Goal: Information Seeking & Learning: Learn about a topic

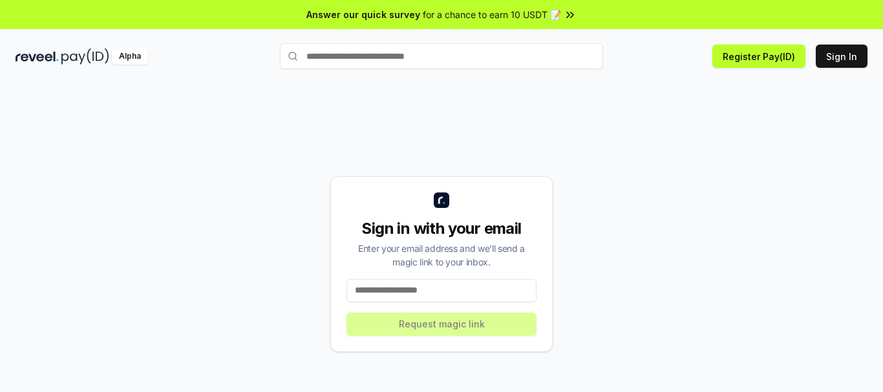
click at [451, 292] on input at bounding box center [442, 290] width 190 height 23
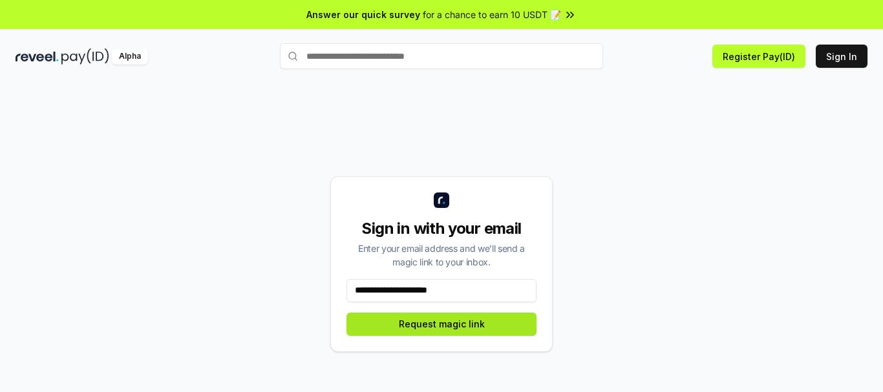
type input "**********"
click at [462, 317] on button "Request magic link" at bounding box center [442, 324] width 190 height 23
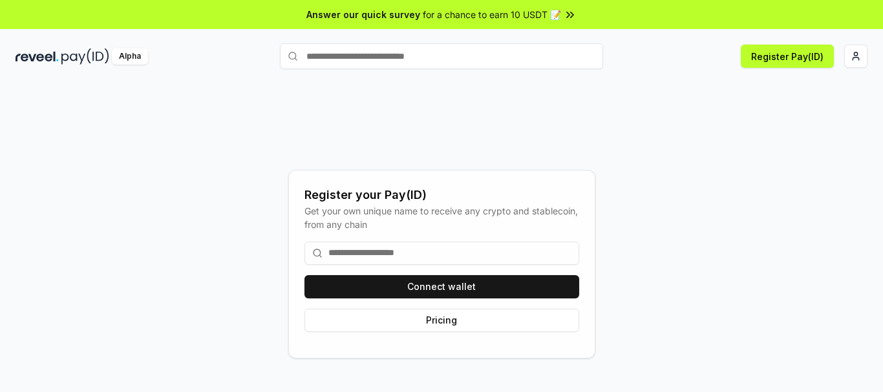
click at [508, 304] on div "Connect wallet Pricing" at bounding box center [442, 286] width 275 height 111
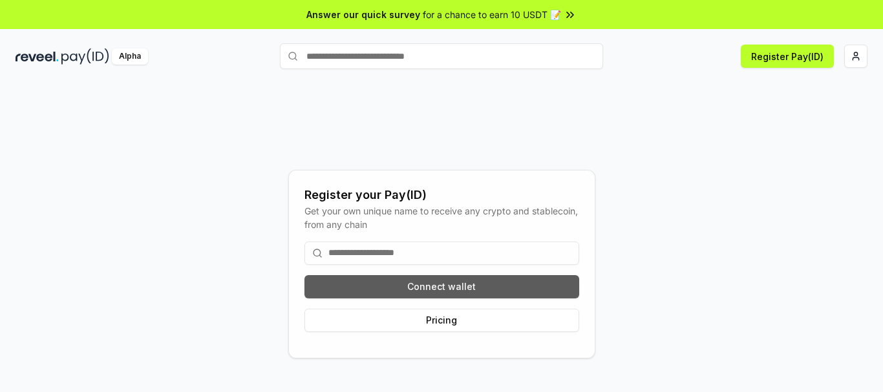
click at [508, 296] on button "Connect wallet" at bounding box center [442, 286] width 275 height 23
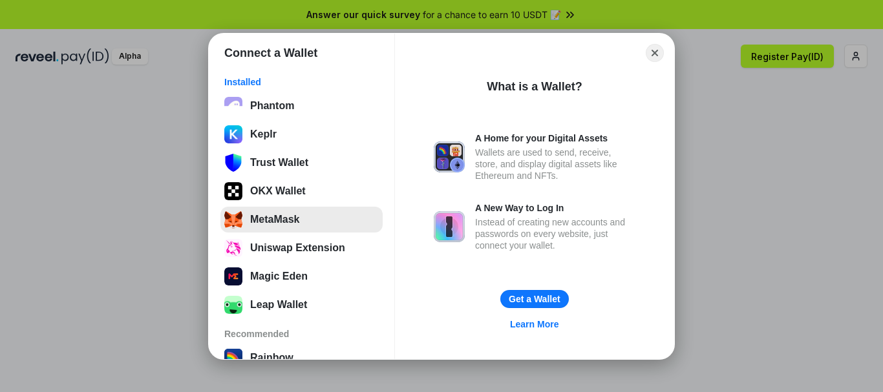
click at [321, 232] on button "MetaMask" at bounding box center [301, 220] width 162 height 26
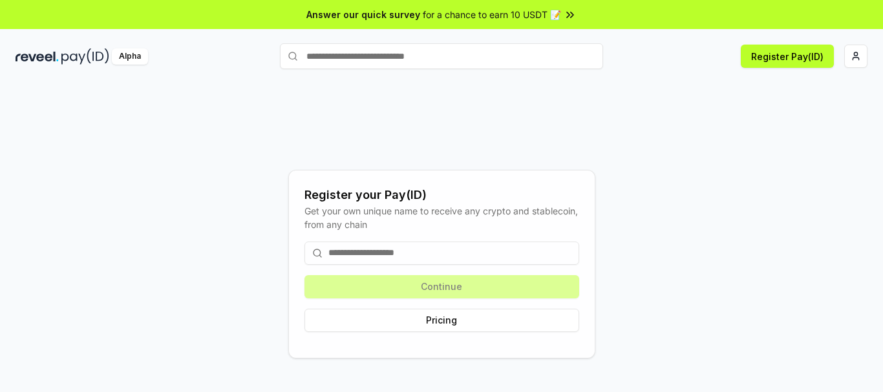
click at [514, 243] on input at bounding box center [442, 253] width 275 height 23
click at [517, 289] on div "Continue Pricing" at bounding box center [442, 286] width 275 height 111
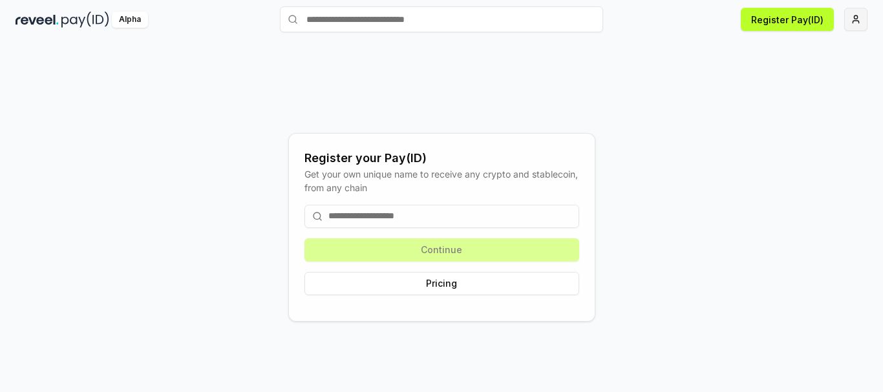
click at [845, 28] on html "Answer our quick survey for a chance to earn 10 USDT 📝 Alpha Register Pay(ID) R…" at bounding box center [441, 196] width 883 height 392
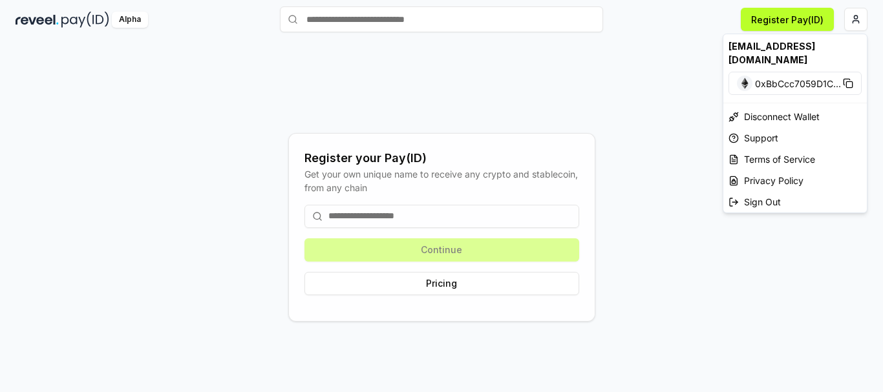
click at [429, 226] on html "Answer our quick survey for a chance to earn 10 USDT 📝 Alpha Register Pay(ID) R…" at bounding box center [441, 196] width 883 height 392
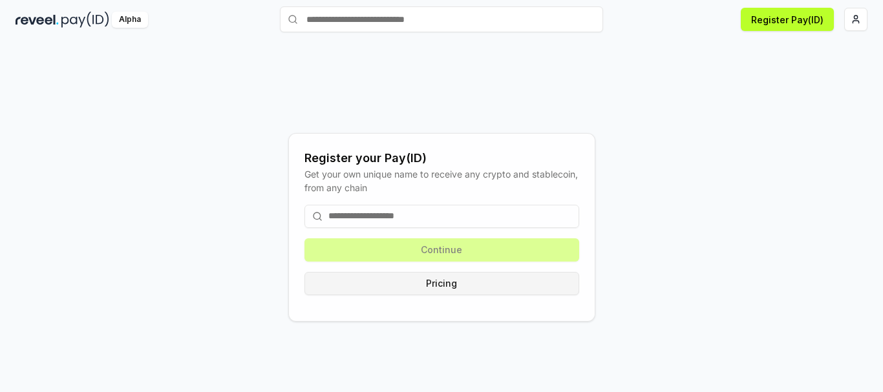
click at [469, 287] on button "Pricing" at bounding box center [442, 283] width 275 height 23
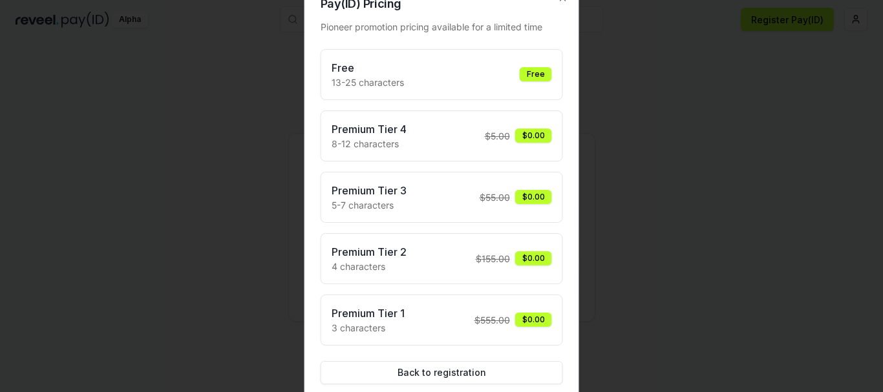
click at [501, 79] on div "Free 13-25 characters Free" at bounding box center [442, 74] width 220 height 29
click at [528, 80] on div "Free" at bounding box center [536, 74] width 32 height 14
click at [491, 87] on div "Free 13-25 characters Free" at bounding box center [442, 74] width 220 height 29
click at [630, 86] on div at bounding box center [441, 196] width 883 height 392
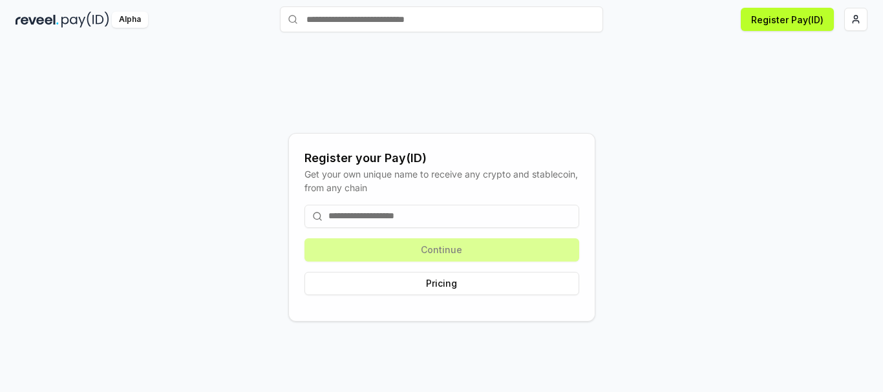
click at [469, 220] on input at bounding box center [442, 216] width 275 height 23
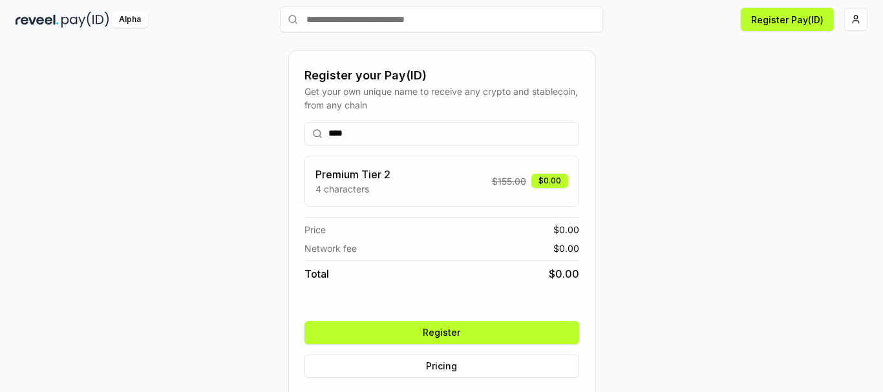
type input "****"
click at [495, 327] on button "Register" at bounding box center [442, 332] width 275 height 23
click at [495, 327] on div "**** Premium Tier 2 4 characters $ 155.00 $0.00 Price $ 0.00 Network fee $ 0.00…" at bounding box center [442, 250] width 275 height 277
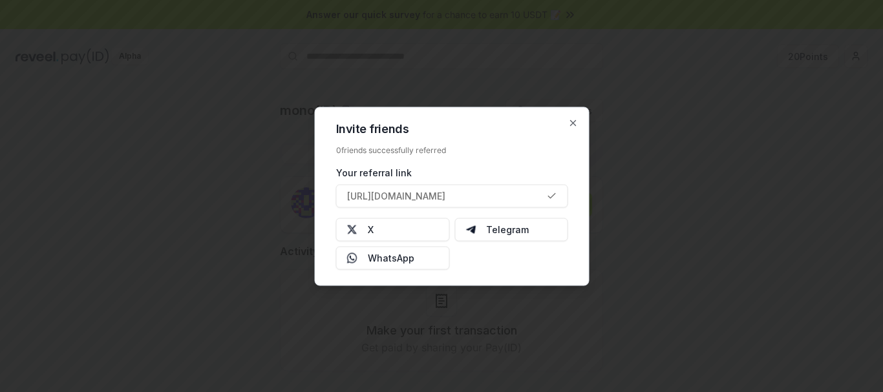
click at [573, 117] on div "Invite friends 0 friends successfully referred Your referral link https://revee…" at bounding box center [452, 196] width 275 height 179
click at [572, 127] on icon "button" at bounding box center [573, 123] width 10 height 10
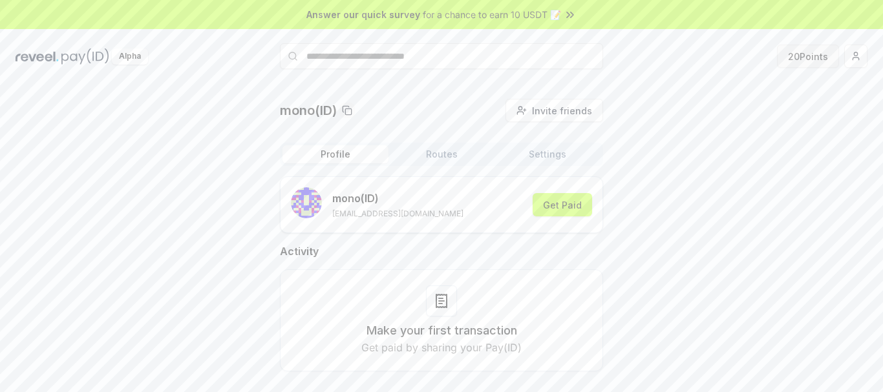
click at [813, 50] on button "20 Points" at bounding box center [808, 56] width 62 height 23
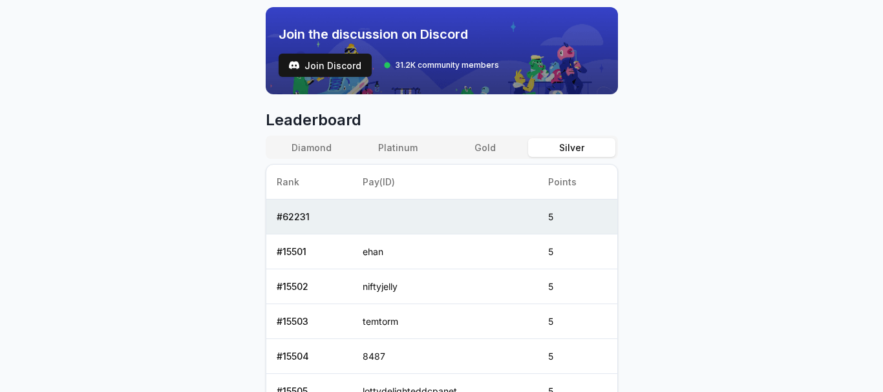
scroll to position [517, 0]
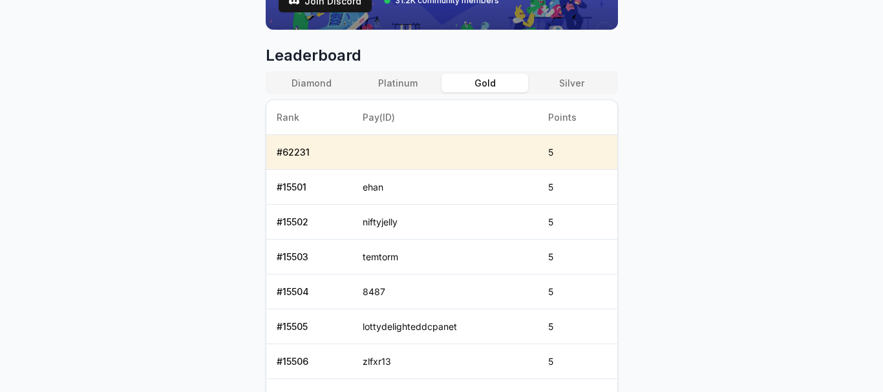
click at [502, 89] on button "Gold" at bounding box center [485, 83] width 87 height 19
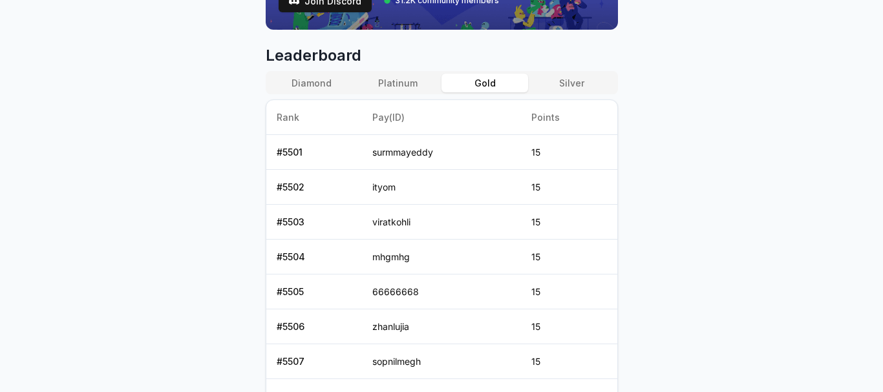
click at [425, 86] on button "Platinum" at bounding box center [398, 83] width 87 height 19
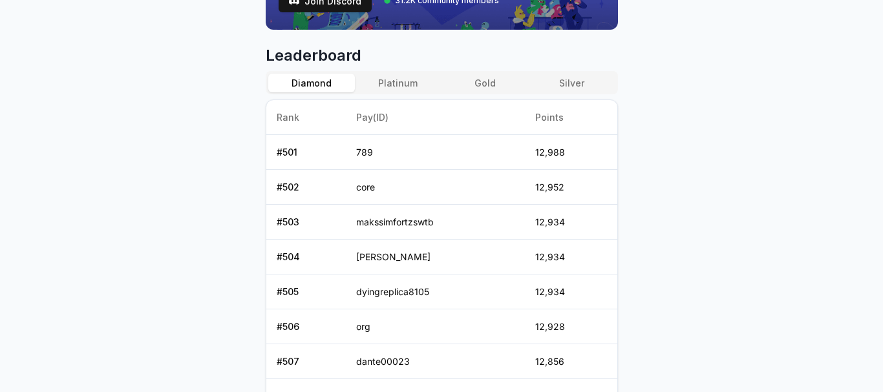
click at [296, 79] on button "Diamond" at bounding box center [311, 83] width 87 height 19
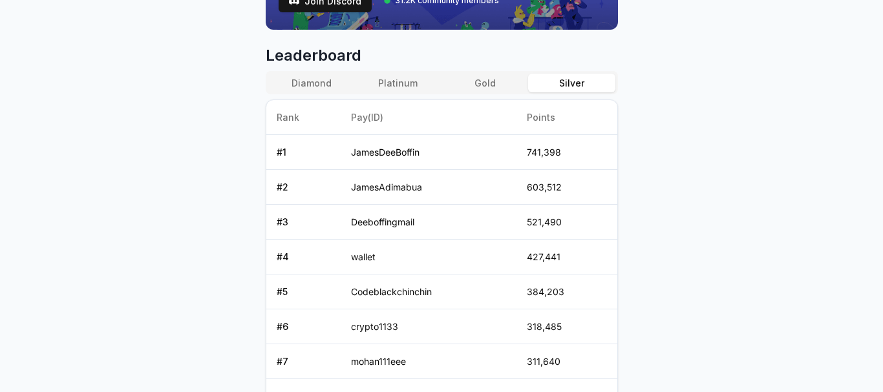
click at [584, 90] on button "Silver" at bounding box center [571, 83] width 87 height 19
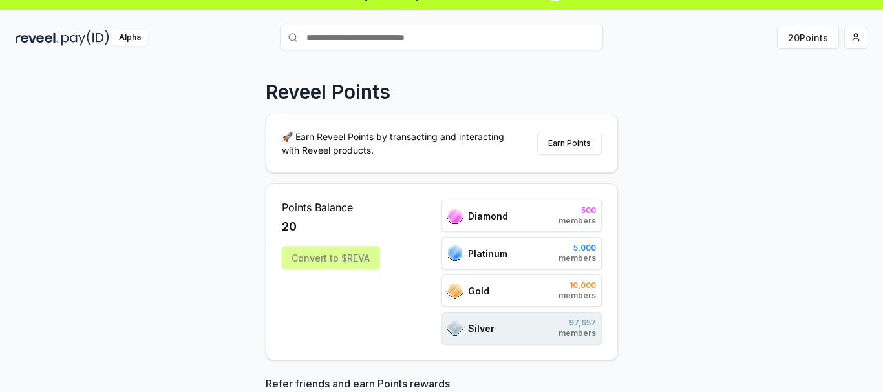
scroll to position [0, 0]
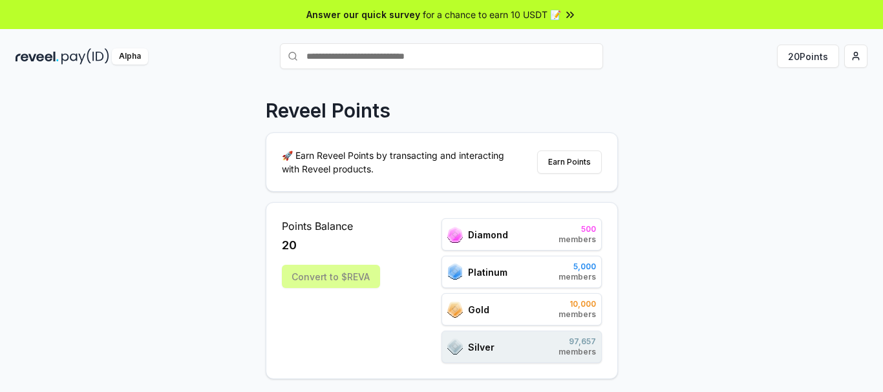
click at [526, 12] on span "for a chance to earn 10 USDT 📝" at bounding box center [492, 15] width 138 height 14
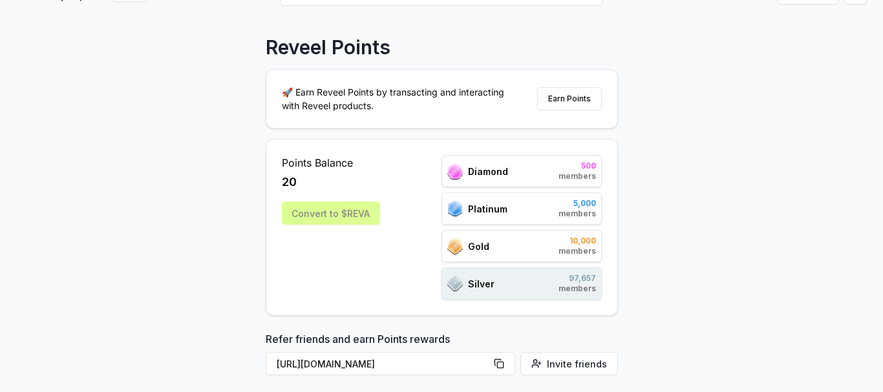
click at [407, 50] on div "Answer our quick survey for a chance to earn 10 USDT 📝 Alpha 20 Points Reveel P…" at bounding box center [441, 151] width 883 height 429
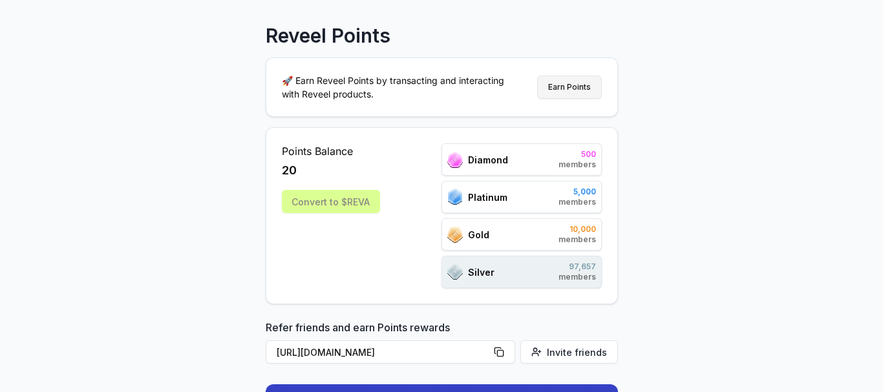
scroll to position [65, 0]
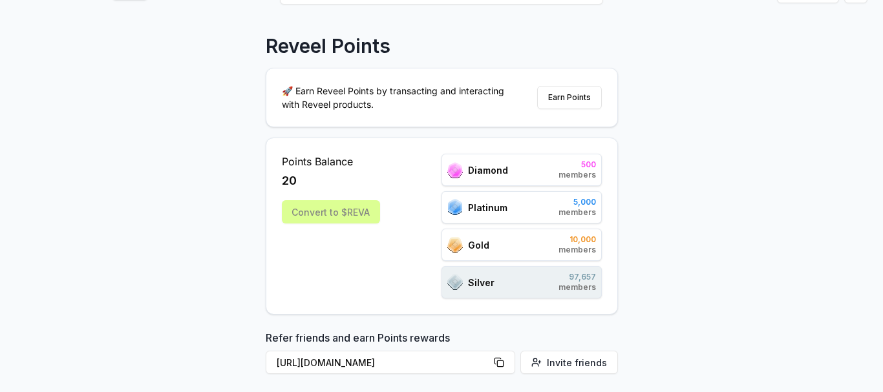
click at [568, 81] on div "🚀 Earn Reveel Points by transacting and interacting with Reveel products. Earn …" at bounding box center [441, 98] width 351 height 58
click at [566, 90] on button "Earn Points" at bounding box center [569, 97] width 65 height 23
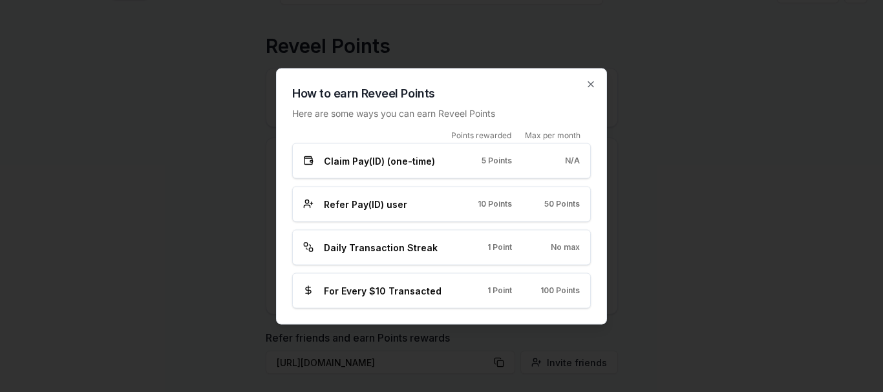
click at [588, 91] on h2 "How to earn Reveel Points" at bounding box center [441, 93] width 299 height 18
click at [589, 87] on icon "button" at bounding box center [591, 84] width 10 height 10
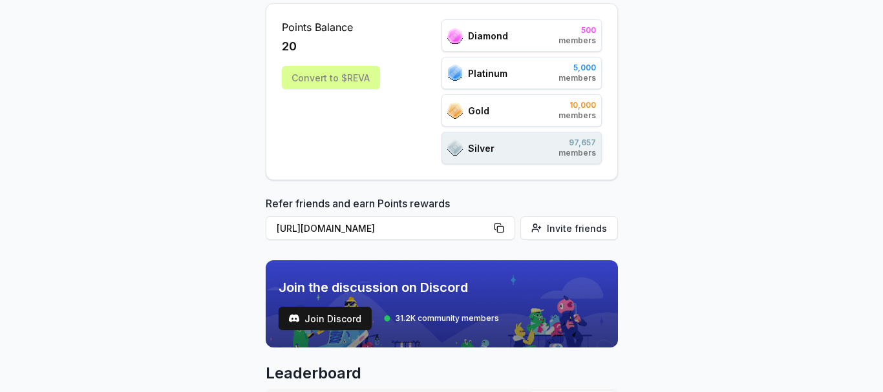
scroll to position [0, 0]
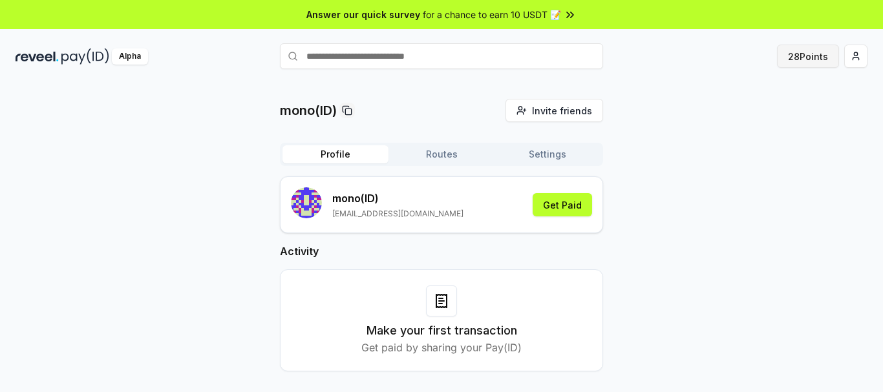
click at [802, 55] on button "28 Points" at bounding box center [808, 56] width 62 height 23
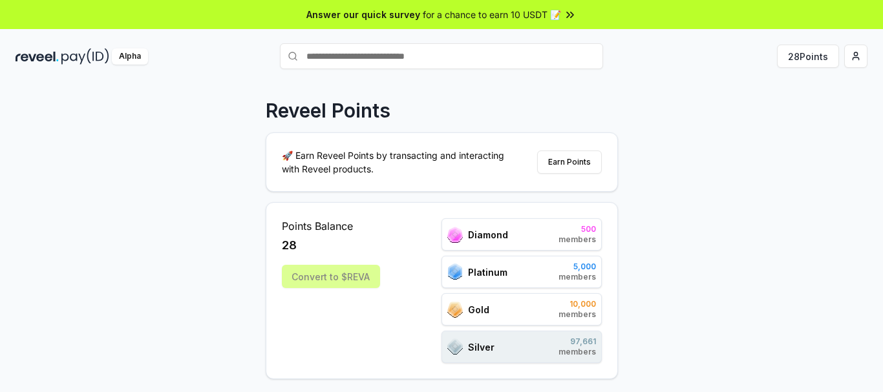
click at [486, 293] on div "Points Balance 28 Convert to $[PERSON_NAME] 500 members Platinum 5,000 members …" at bounding box center [442, 290] width 352 height 177
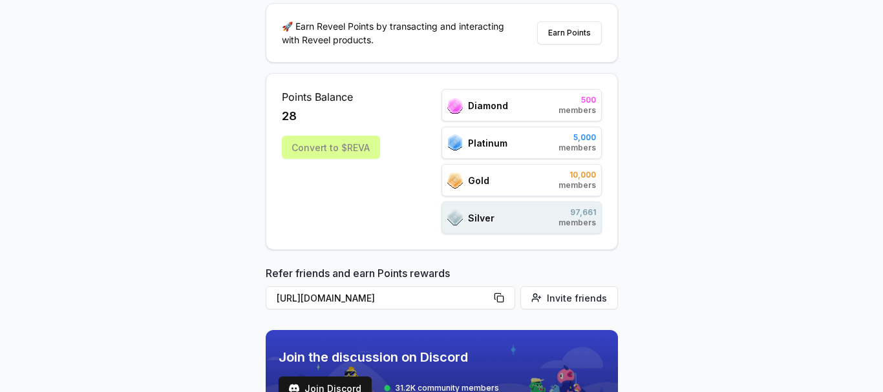
drag, startPoint x: 486, startPoint y: 293, endPoint x: 325, endPoint y: 223, distance: 175.5
click at [325, 223] on div "Points Balance 28 Convert to $[PERSON_NAME]" at bounding box center [331, 161] width 98 height 145
click at [640, 125] on div "Reveel Points 🚀 Earn Reveel Points by transacting and interacting with Reveel p…" at bounding box center [441, 122] width 883 height 356
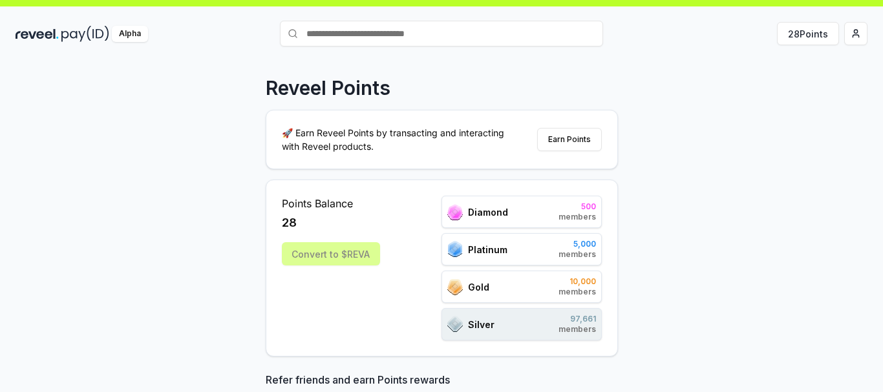
scroll to position [0, 0]
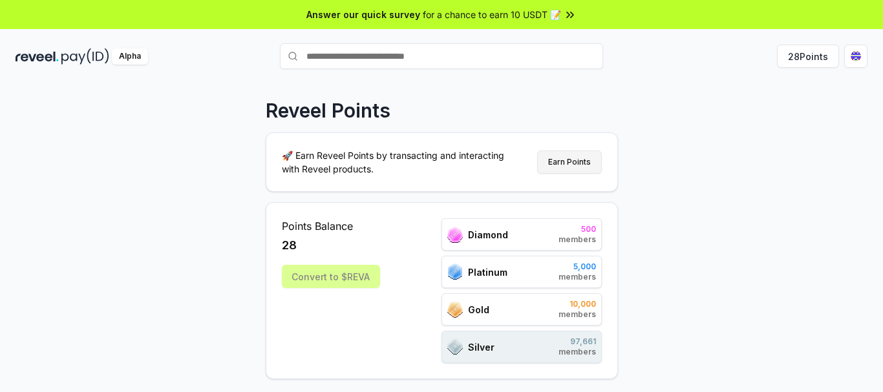
click at [550, 164] on button "Earn Points" at bounding box center [569, 162] width 65 height 23
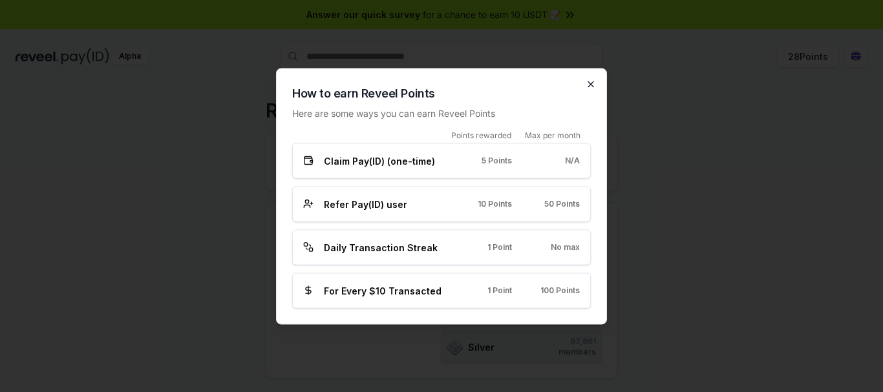
click at [587, 83] on icon "button" at bounding box center [591, 84] width 10 height 10
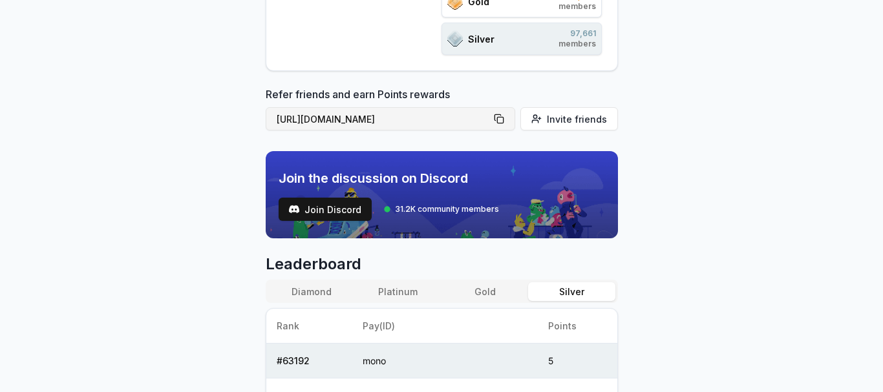
scroll to position [388, 0]
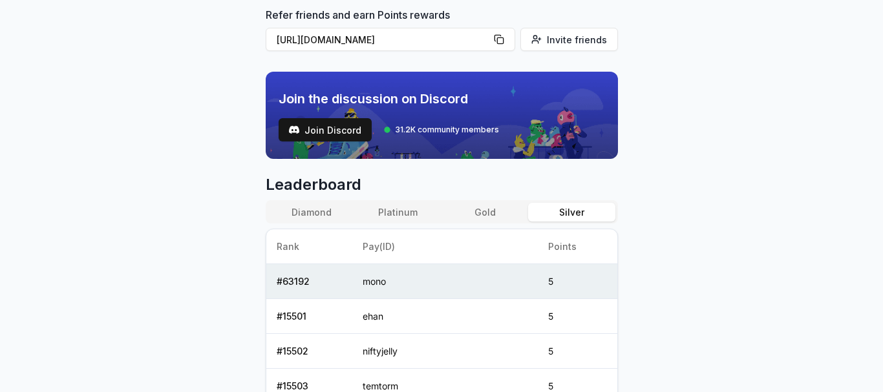
click at [486, 212] on button "Gold" at bounding box center [485, 212] width 87 height 19
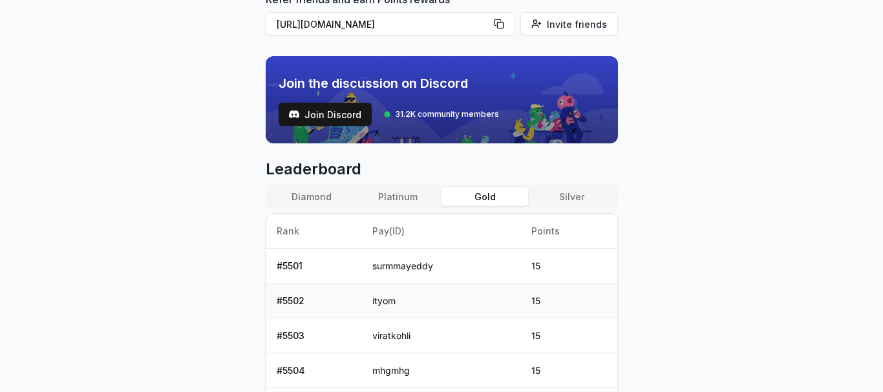
scroll to position [453, 0]
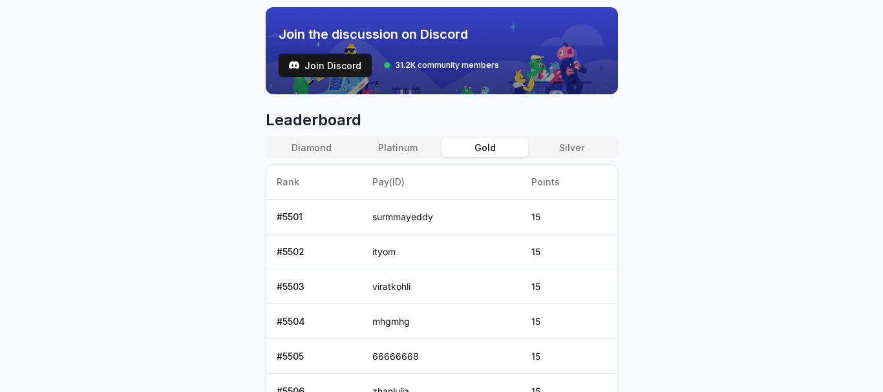
click at [400, 137] on div "Diamond Platinum Gold Silver" at bounding box center [442, 147] width 352 height 23
click at [400, 147] on button "Platinum" at bounding box center [398, 147] width 87 height 19
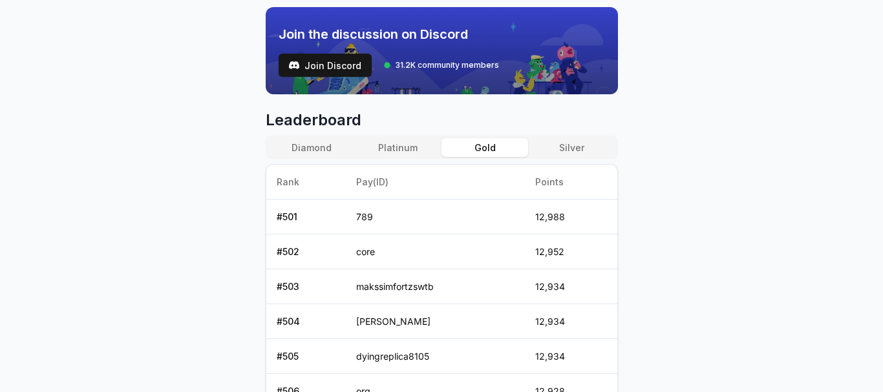
click at [485, 148] on button "Gold" at bounding box center [485, 147] width 87 height 19
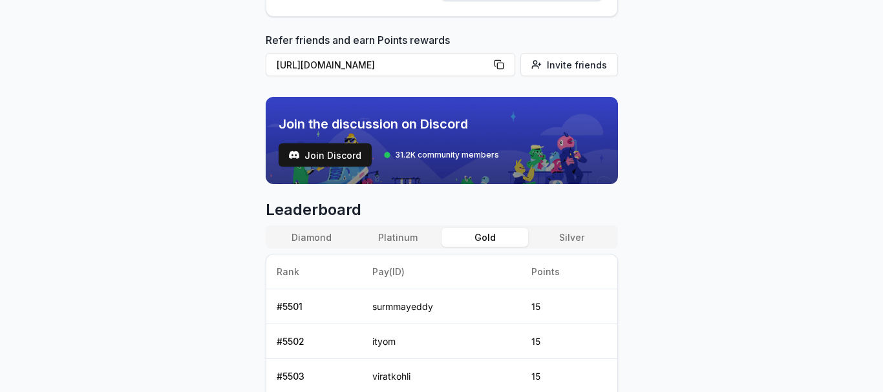
scroll to position [301, 0]
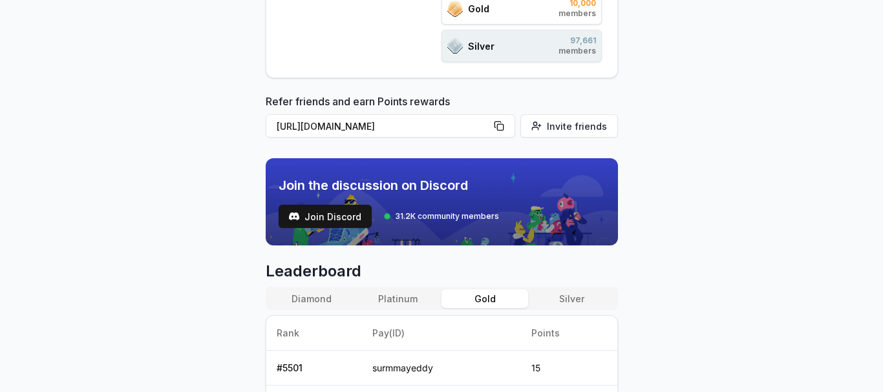
click at [423, 294] on button "Platinum" at bounding box center [398, 299] width 87 height 19
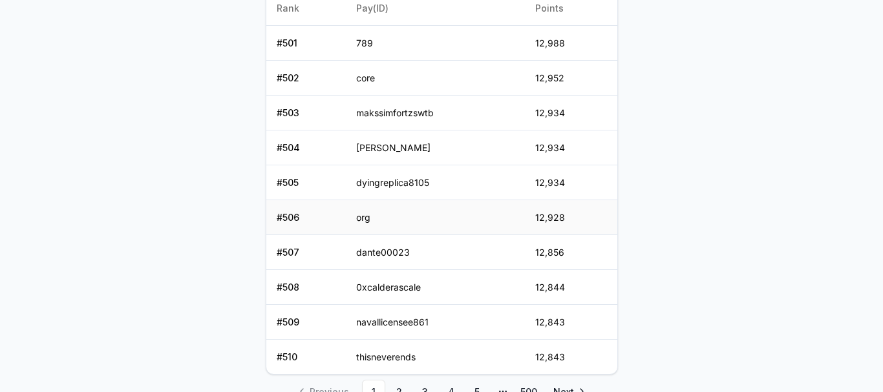
scroll to position [495, 0]
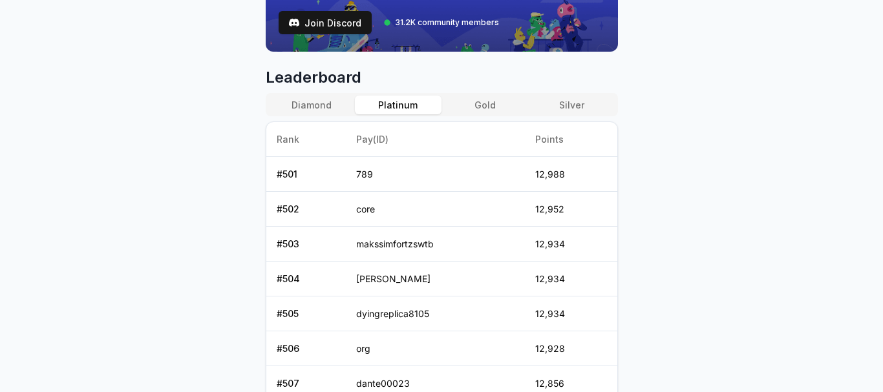
click at [306, 97] on button "Diamond" at bounding box center [311, 105] width 87 height 19
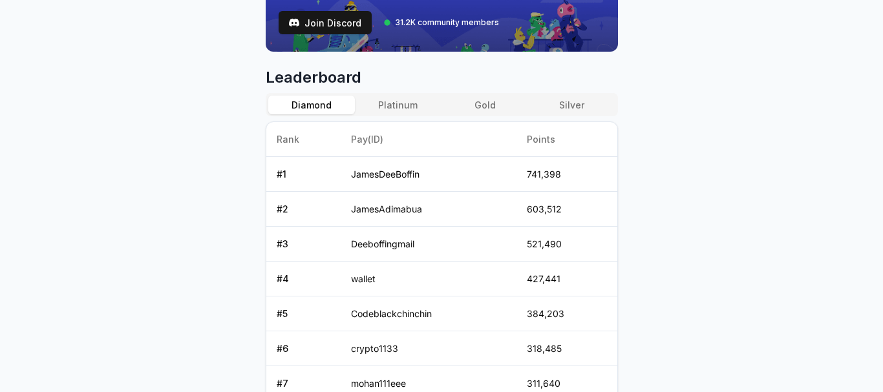
click at [376, 107] on button "Platinum" at bounding box center [398, 105] width 87 height 19
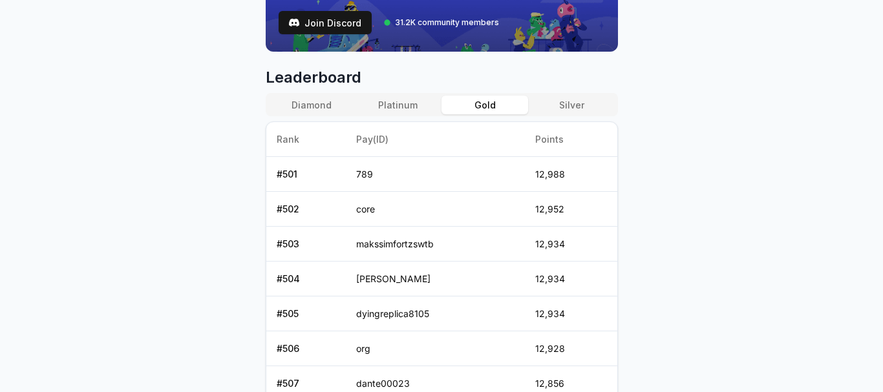
click at [503, 100] on button "Gold" at bounding box center [485, 105] width 87 height 19
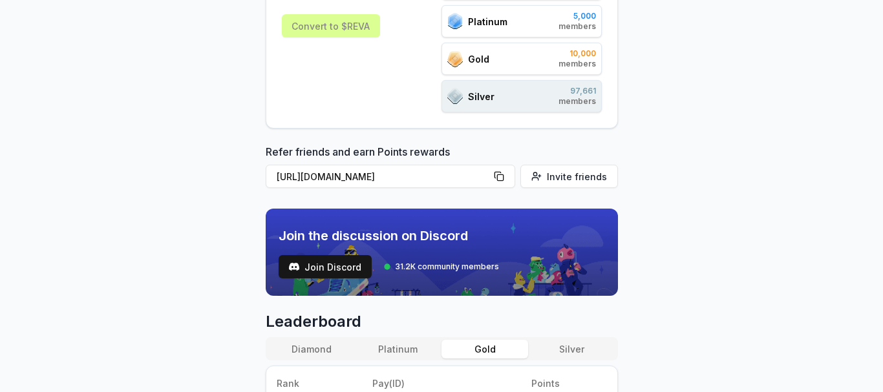
scroll to position [172, 0]
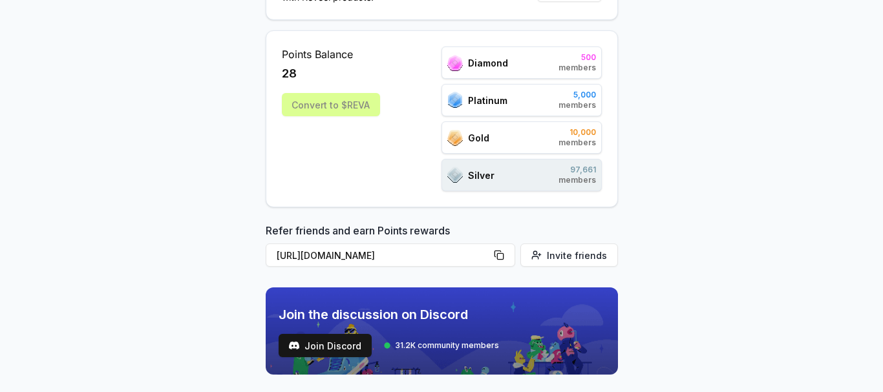
click at [562, 120] on div "Diamond 500 members Platinum 5,000 members Gold 10,000 members Silver 97,661 me…" at bounding box center [522, 119] width 160 height 145
drag, startPoint x: 544, startPoint y: 160, endPoint x: 537, endPoint y: 172, distance: 13.3
click at [537, 172] on div "Silver 97,661 members" at bounding box center [522, 175] width 160 height 32
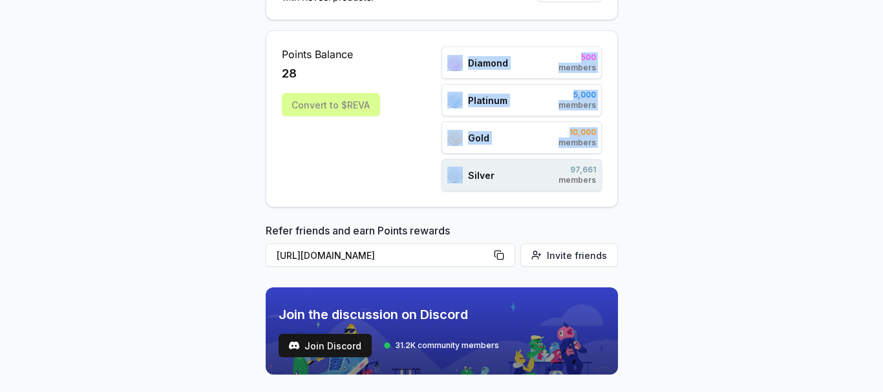
drag, startPoint x: 460, startPoint y: 163, endPoint x: 397, endPoint y: 118, distance: 77.9
click at [398, 118] on div "Points Balance 28 Convert to $REVA Diamond 500 members Platinum 5,000 members G…" at bounding box center [442, 119] width 320 height 145
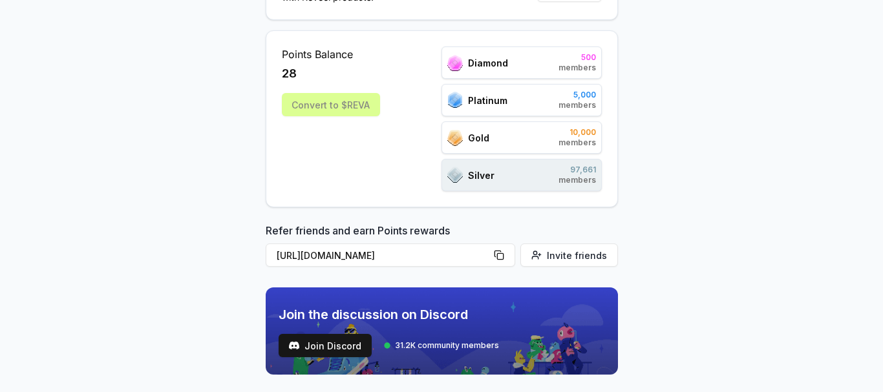
click at [343, 156] on div "Points Balance 28 Convert to $REVA" at bounding box center [331, 119] width 98 height 145
click at [341, 127] on div "Points Balance 28 Convert to $REVA" at bounding box center [331, 119] width 98 height 145
drag, startPoint x: 355, startPoint y: 115, endPoint x: 789, endPoint y: 175, distance: 437.9
click at [789, 175] on div "Reveel Points 🚀 Earn Reveel Points by transacting and interacting with Reveel p…" at bounding box center [441, 79] width 883 height 356
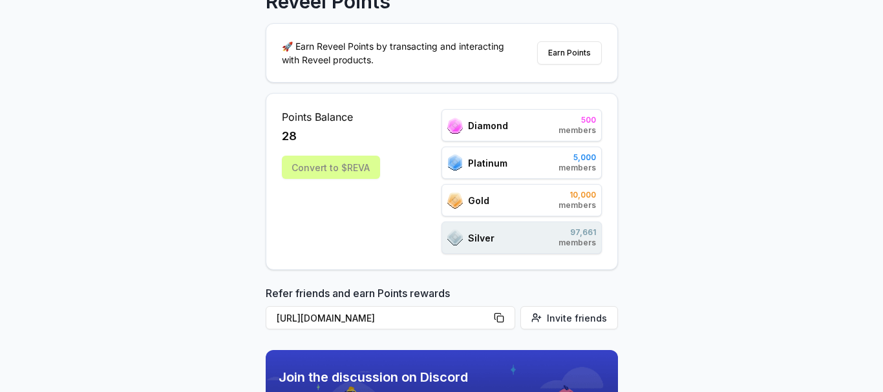
scroll to position [0, 0]
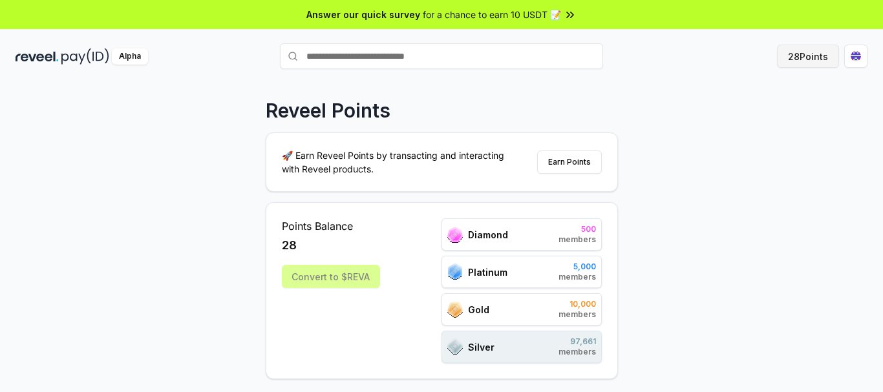
click at [811, 63] on button "28 Points" at bounding box center [808, 56] width 62 height 23
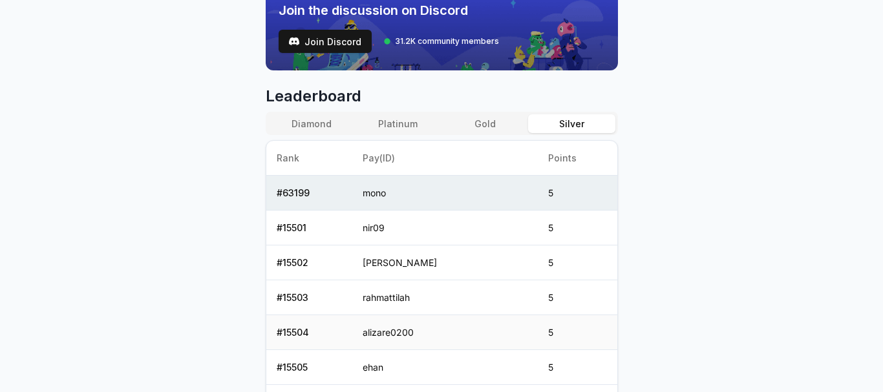
scroll to position [453, 0]
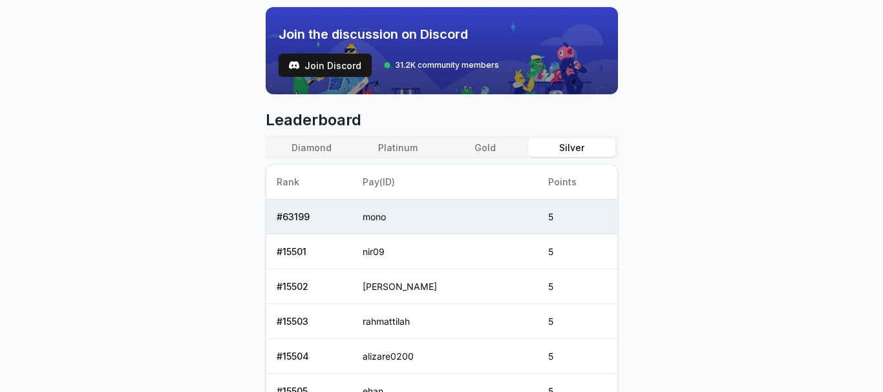
click at [479, 145] on button "Gold" at bounding box center [485, 147] width 87 height 19
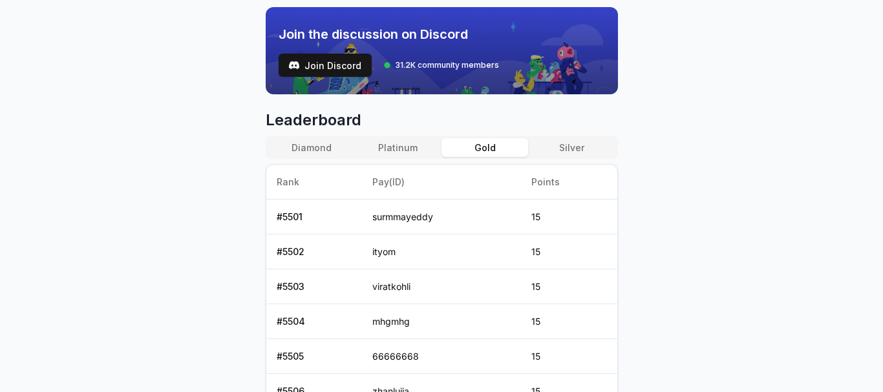
click at [411, 150] on button "Platinum" at bounding box center [398, 147] width 87 height 19
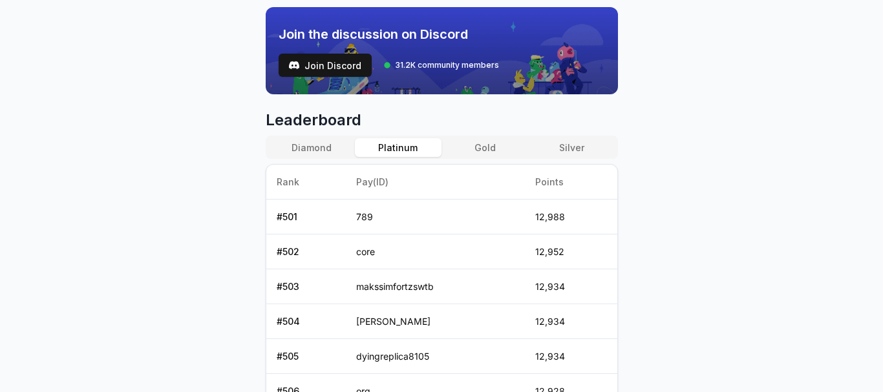
click at [541, 80] on img at bounding box center [442, 50] width 352 height 87
